Goal: Information Seeking & Learning: Learn about a topic

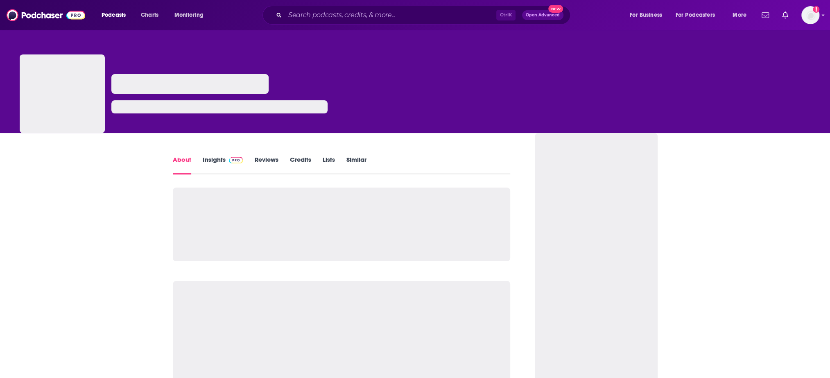
click at [218, 159] on link "Insights" at bounding box center [223, 165] width 41 height 19
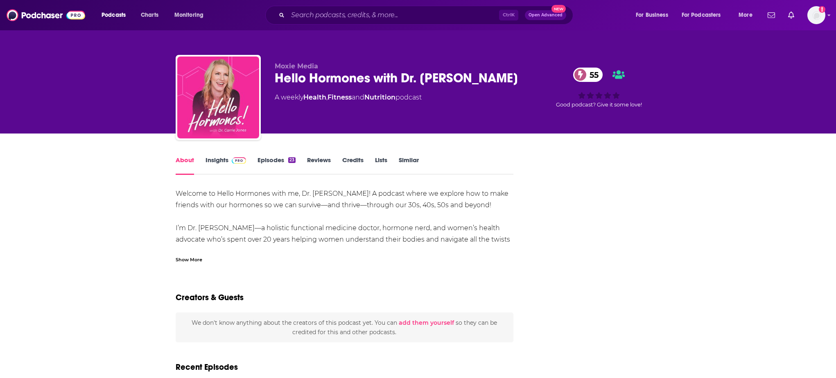
click at [222, 159] on link "Insights" at bounding box center [226, 165] width 41 height 19
